Goal: Transaction & Acquisition: Purchase product/service

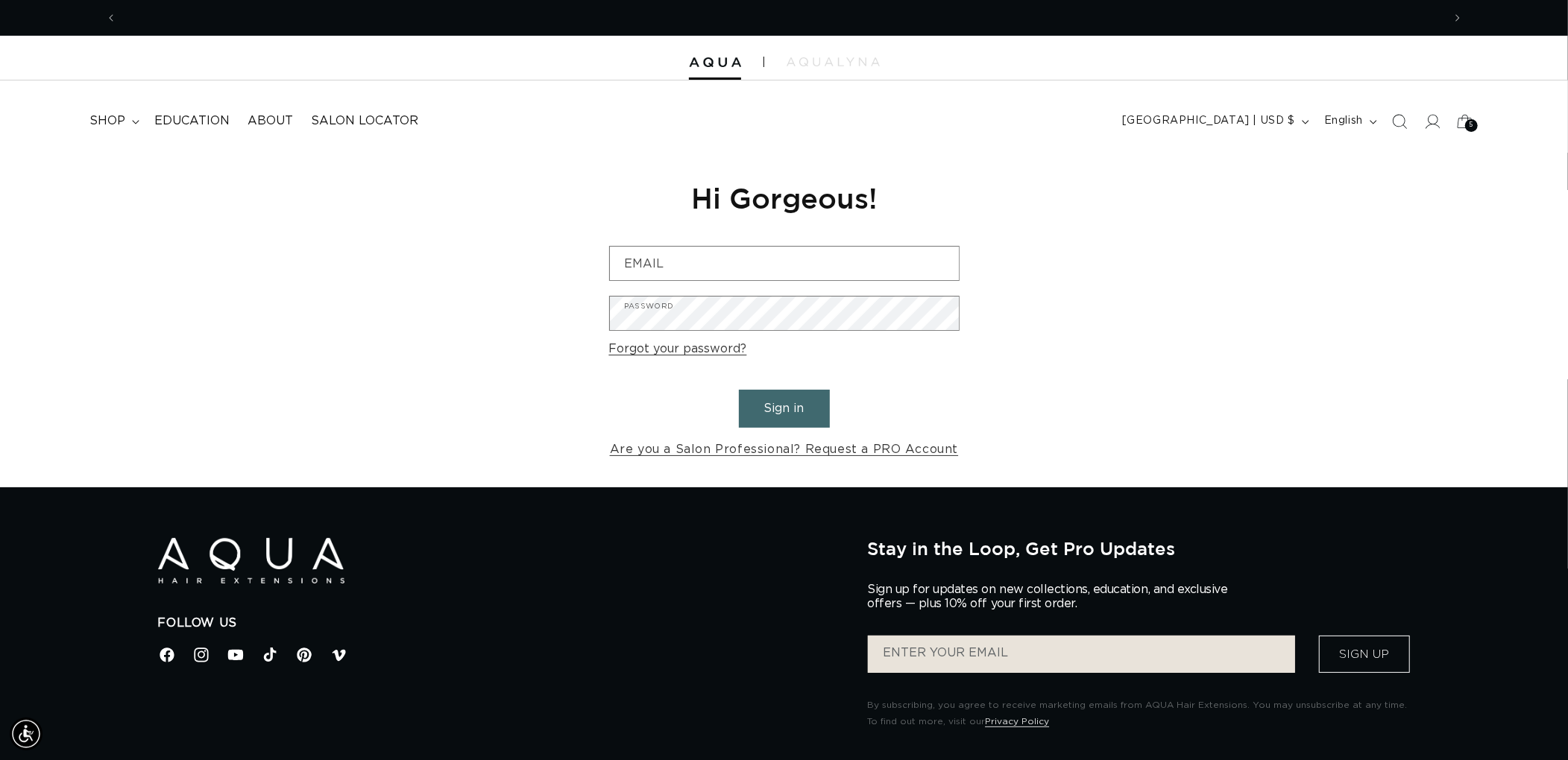
scroll to position [0, 2651]
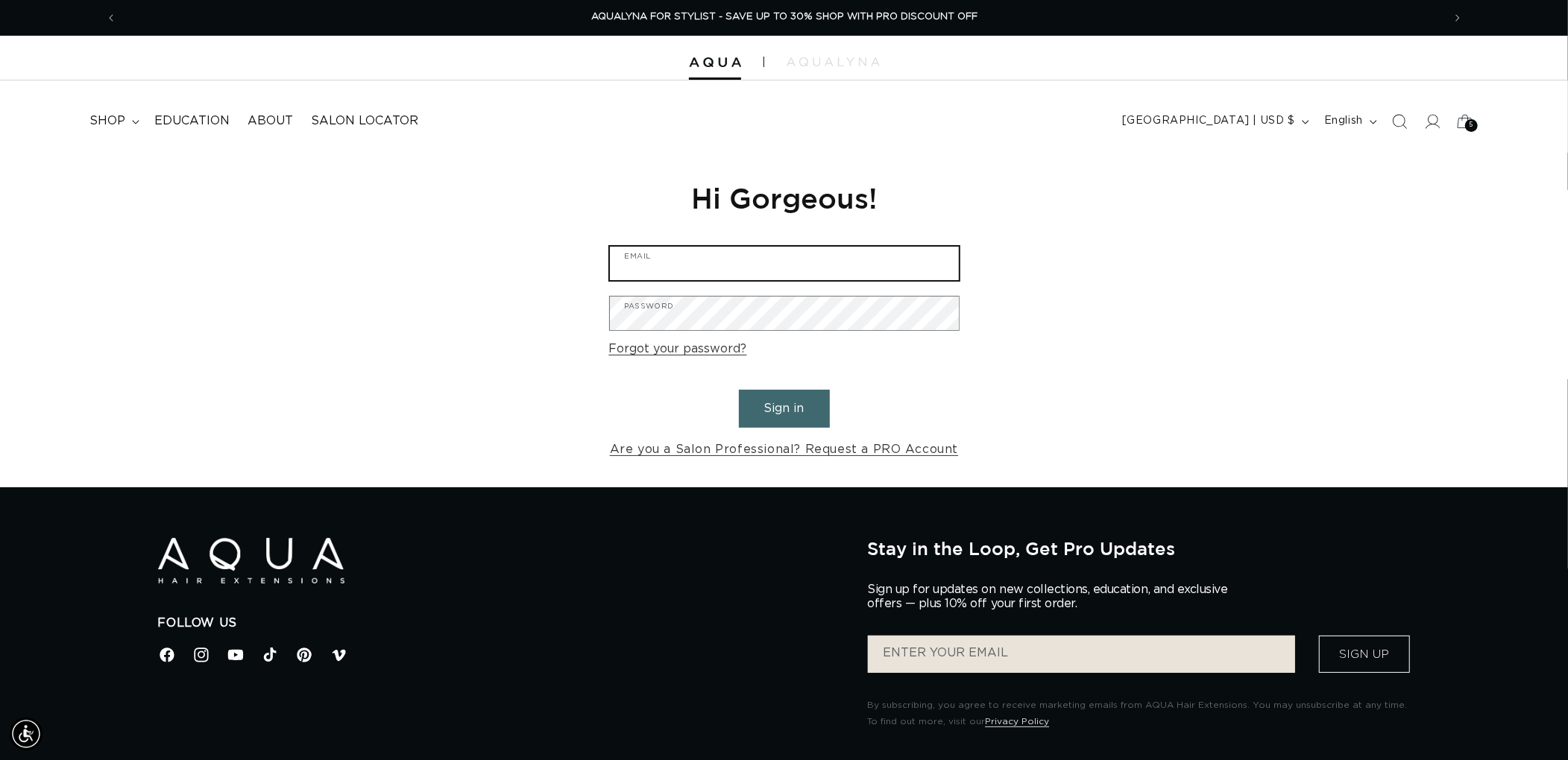
type input "graphics@pabeauty.com"
click at [786, 396] on button "Sign in" at bounding box center [784, 409] width 91 height 38
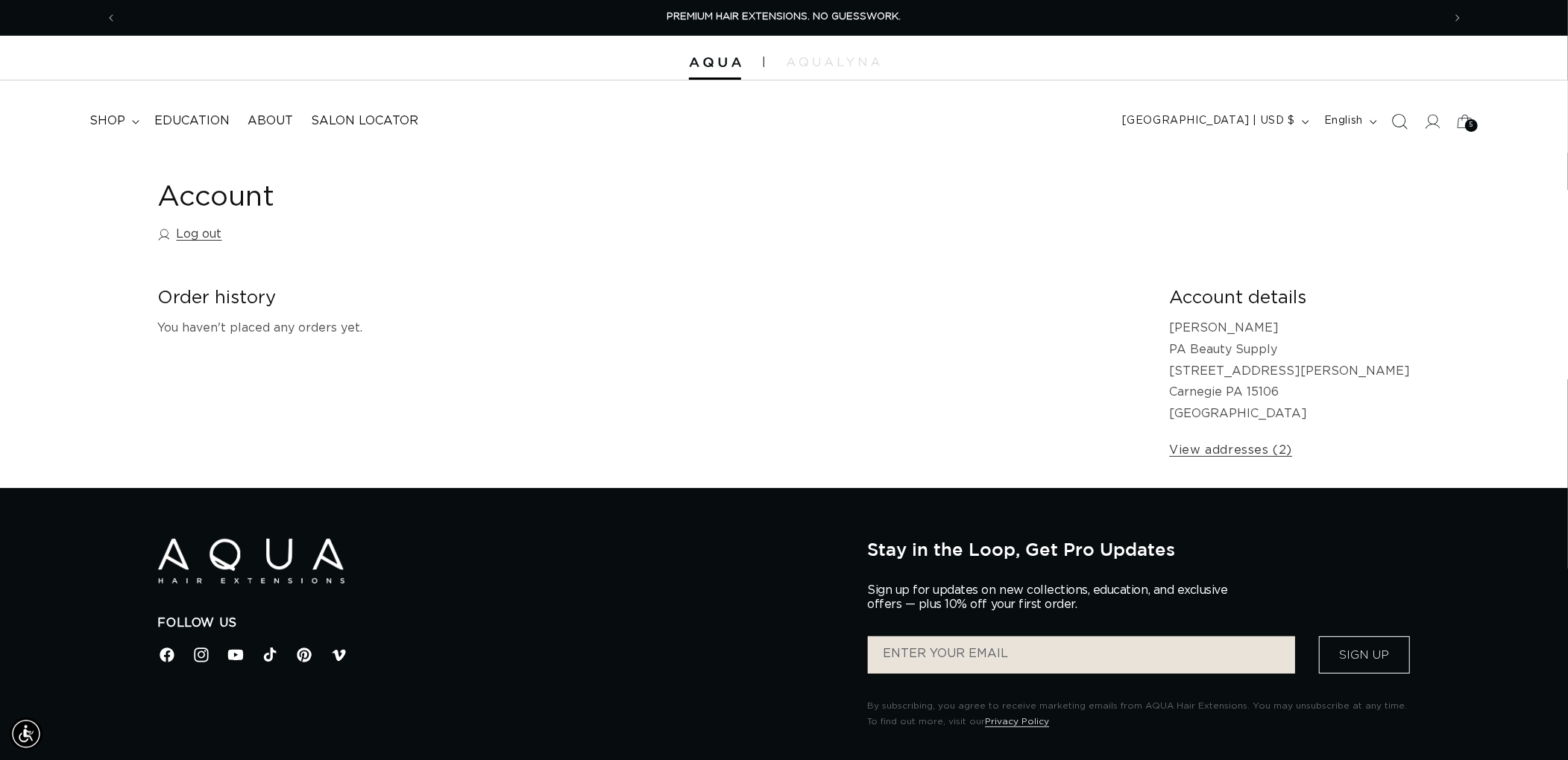
click at [1408, 119] on span "Search" at bounding box center [1399, 122] width 33 height 33
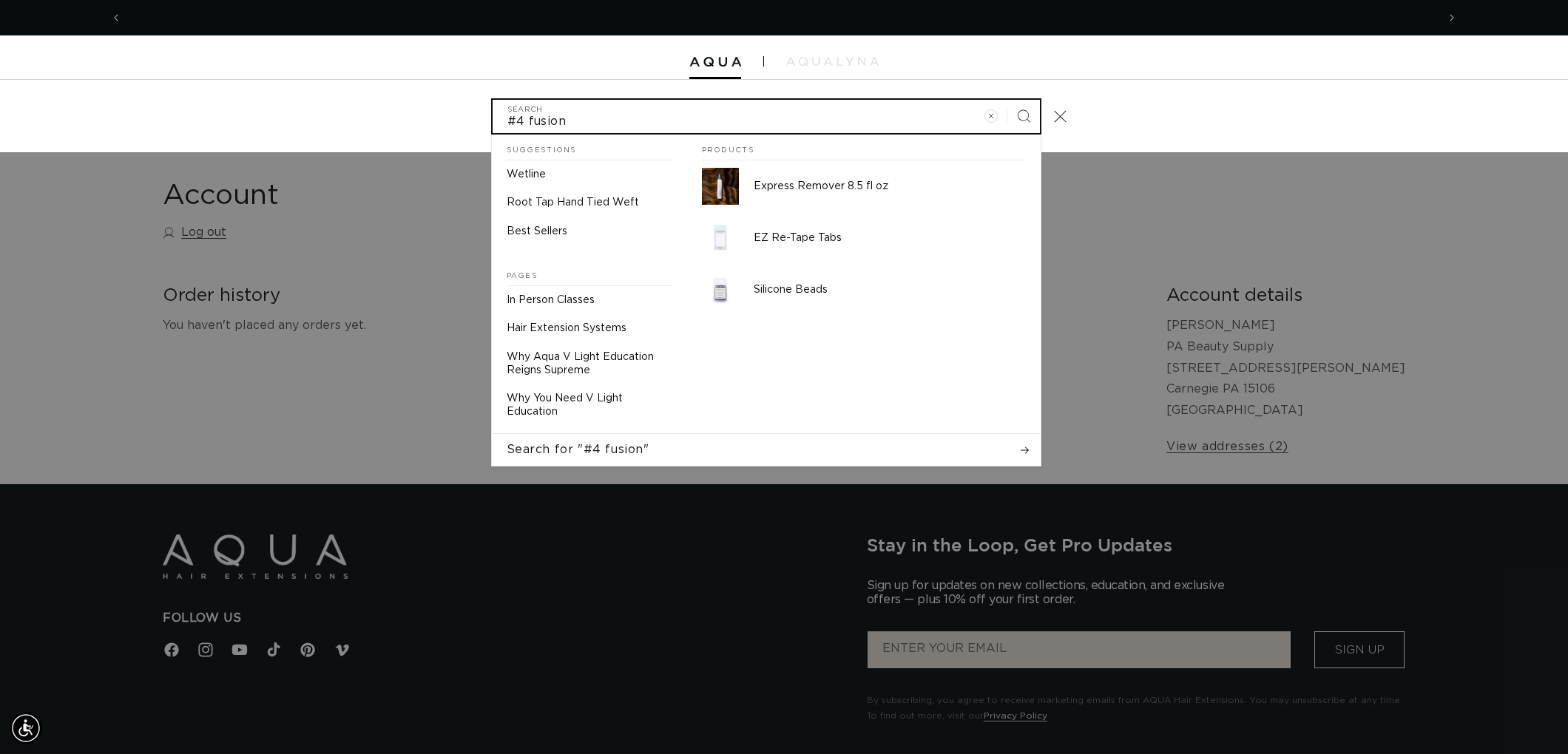
scroll to position [0, 2630]
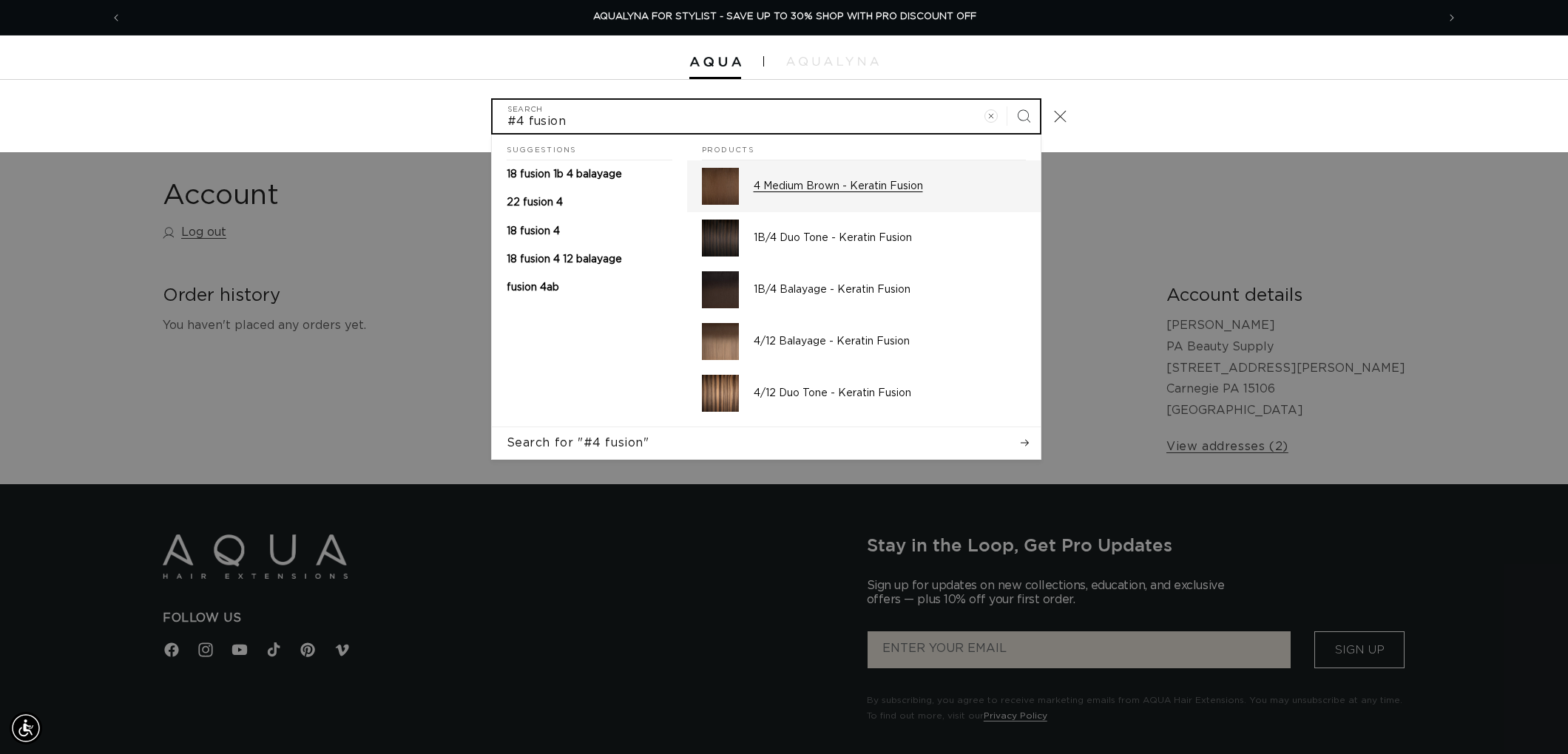
type input "#4 fusion"
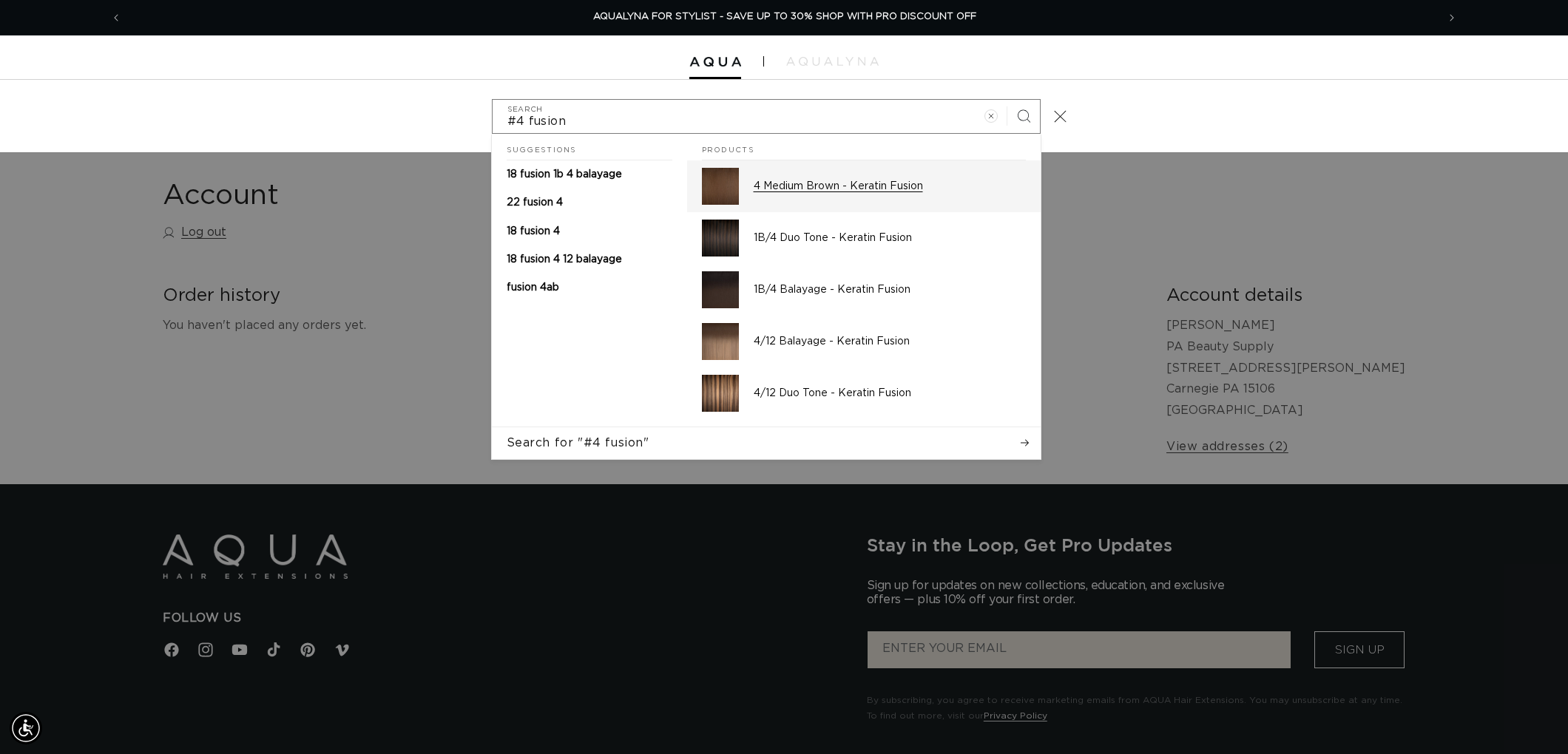
click at [898, 181] on p "4 Medium Brown - Keratin Fusion" at bounding box center [889, 186] width 272 height 13
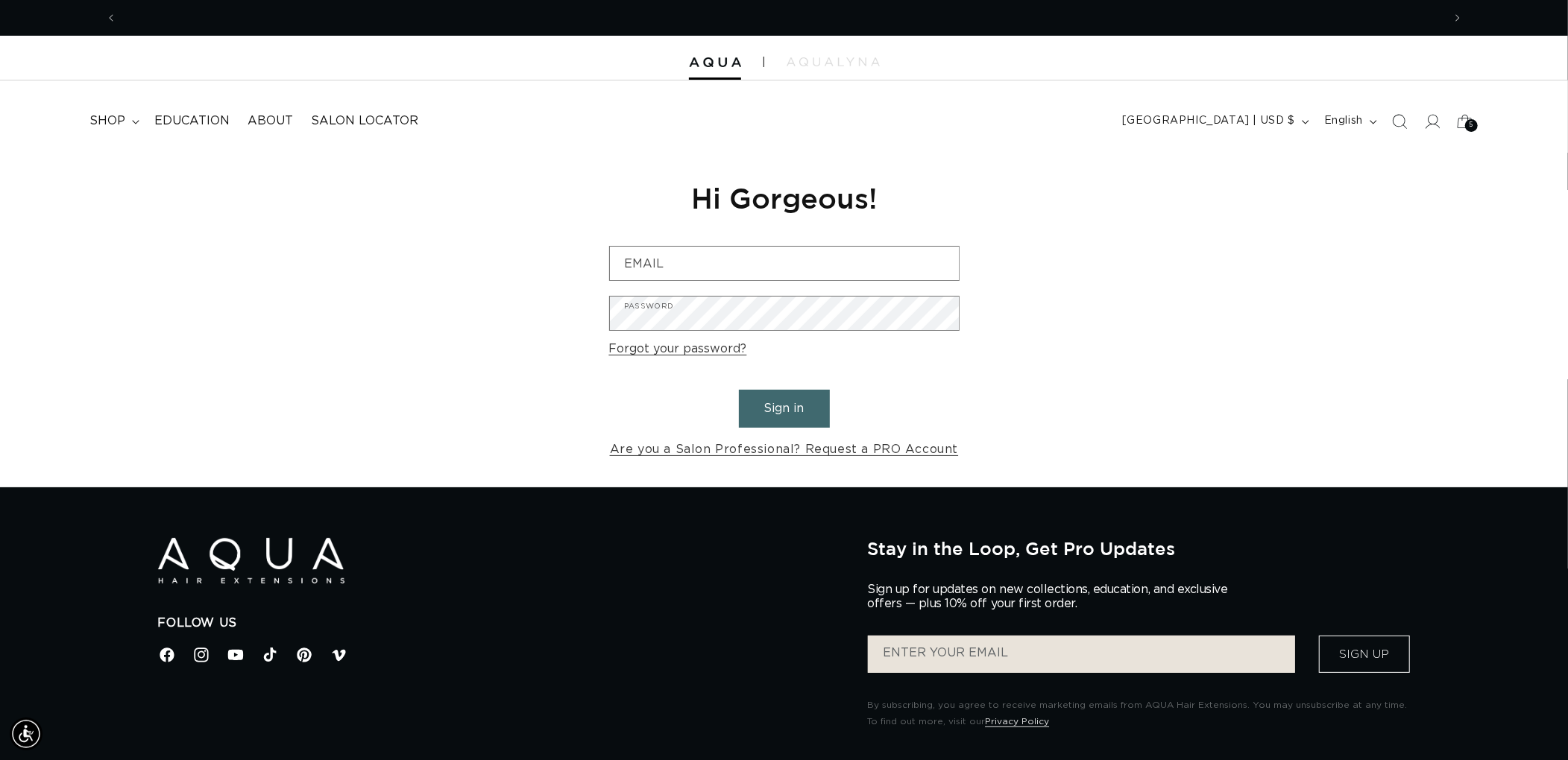
scroll to position [0, 2651]
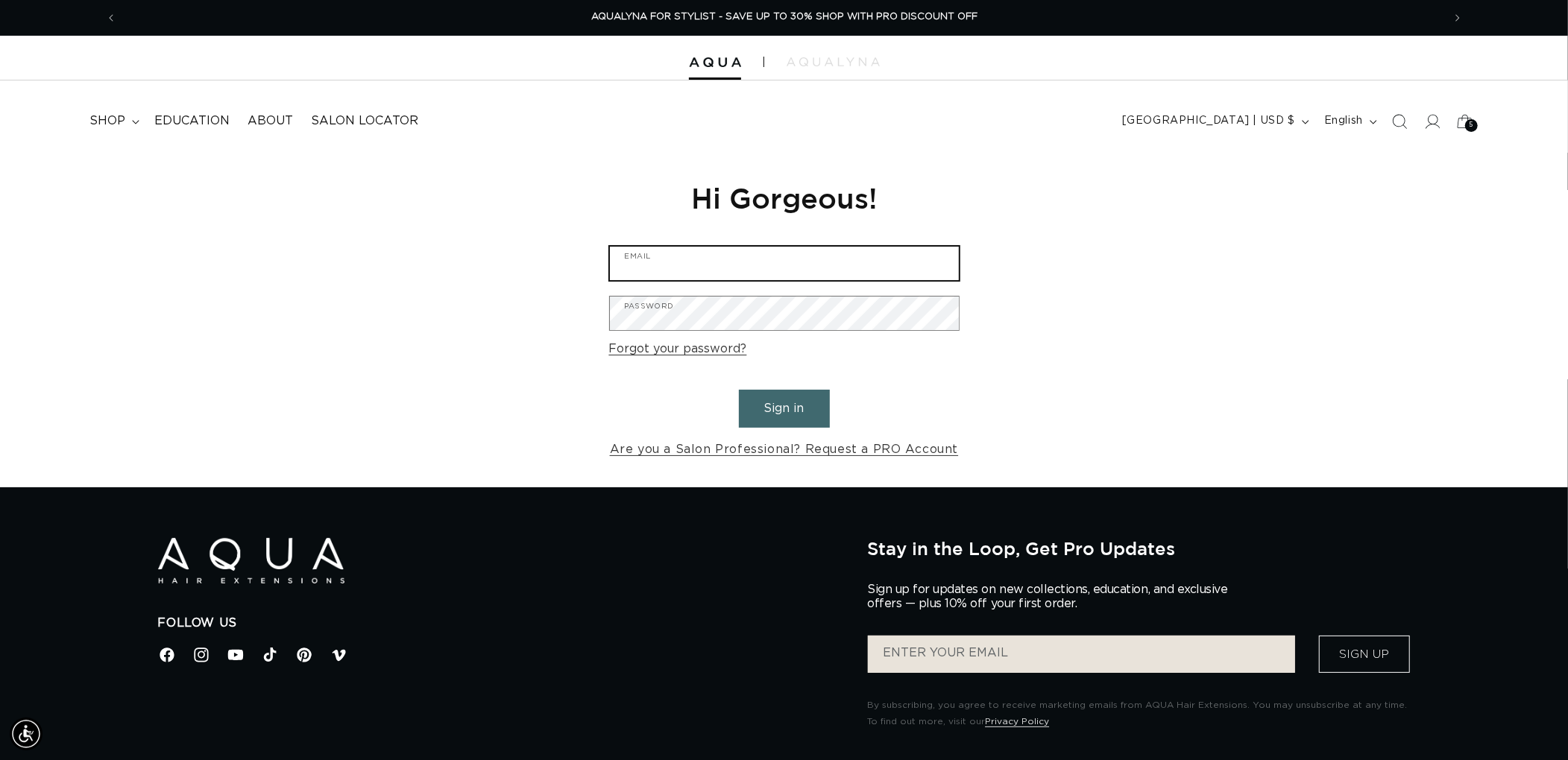
type input "[EMAIL_ADDRESS][DOMAIN_NAME]"
click at [792, 402] on button "Sign in" at bounding box center [784, 409] width 91 height 38
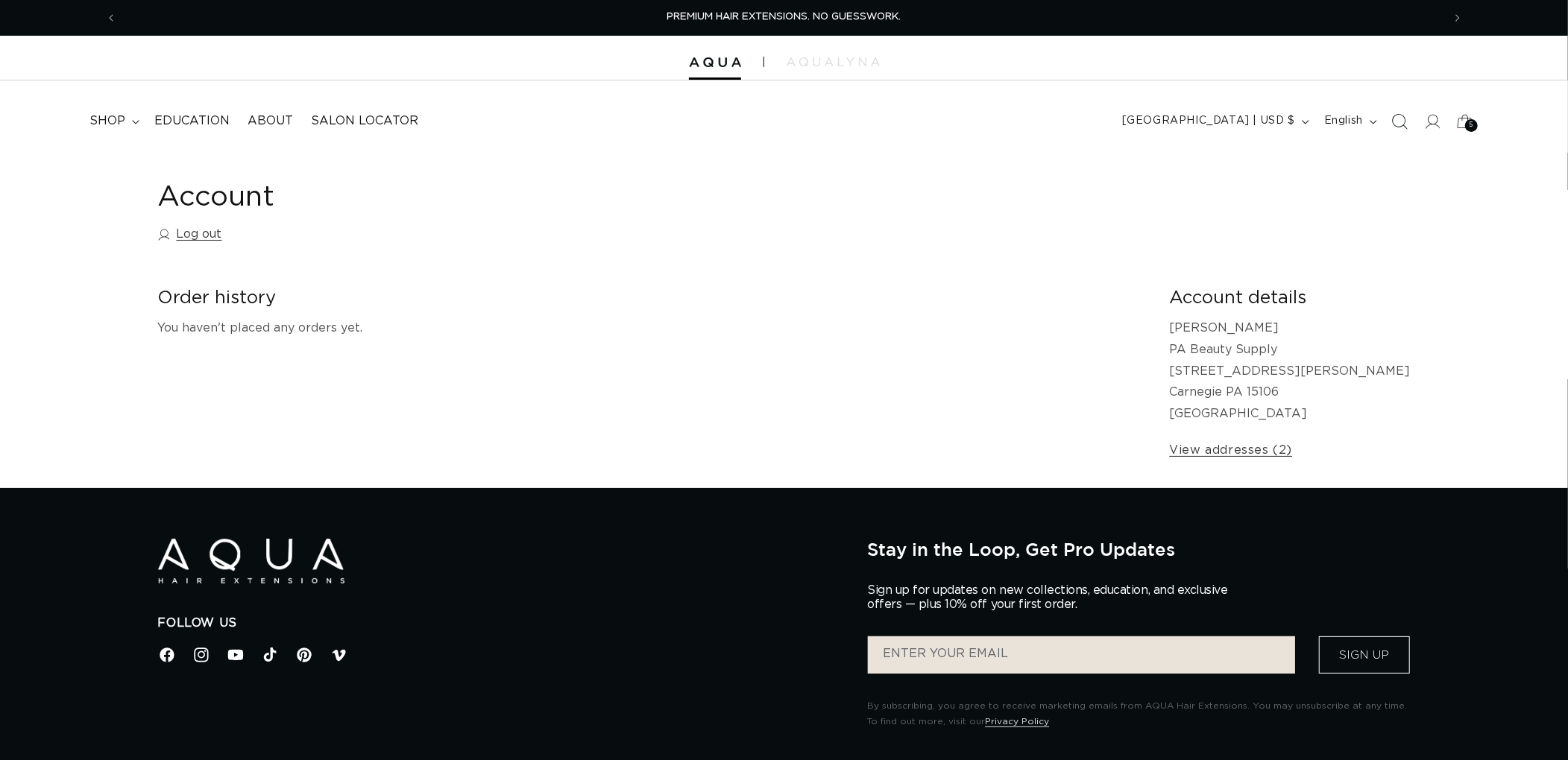
click at [1391, 127] on span "Search" at bounding box center [1399, 122] width 33 height 33
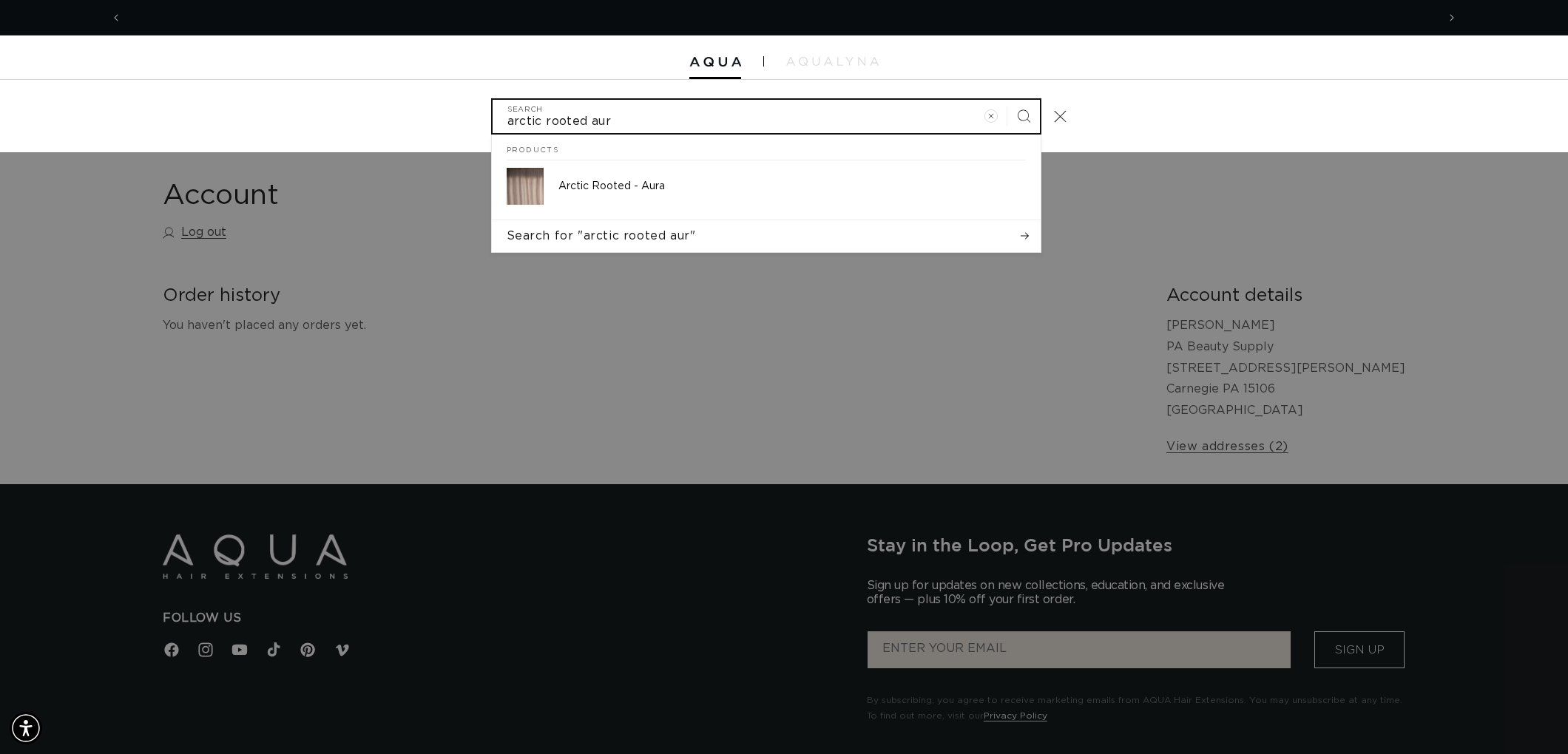
scroll to position [0, 2630]
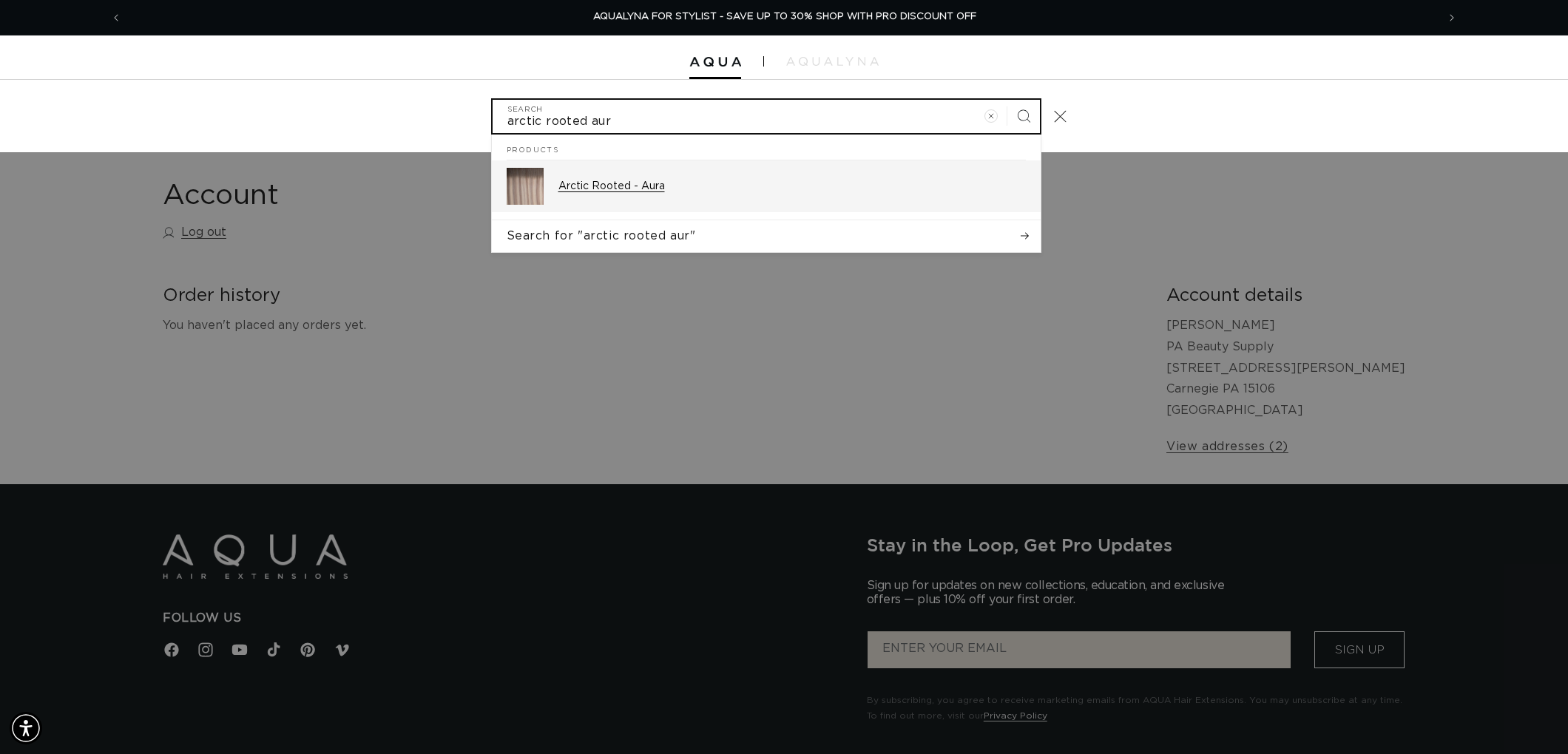
type input "arctic rooted aur"
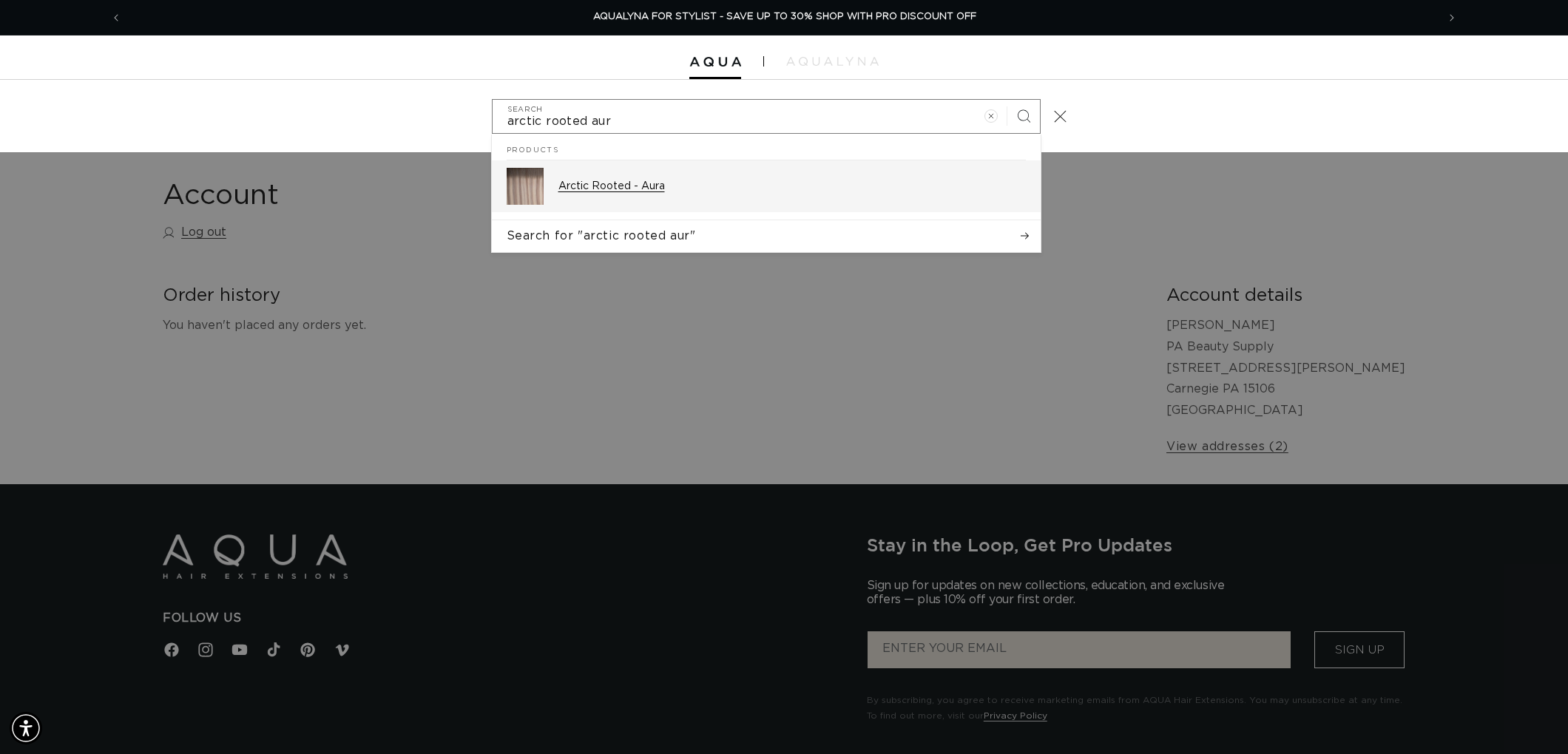
click at [617, 180] on p "Arctic Rooted - Aura" at bounding box center [792, 186] width 468 height 13
